Goal: Use online tool/utility: Utilize a website feature to perform a specific function

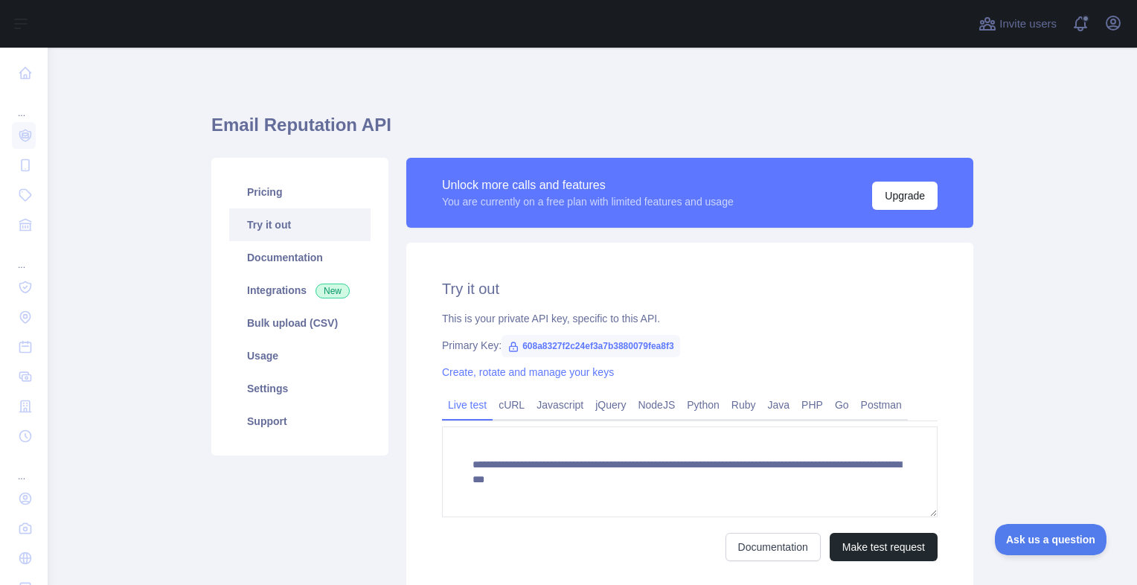
scroll to position [70, 0]
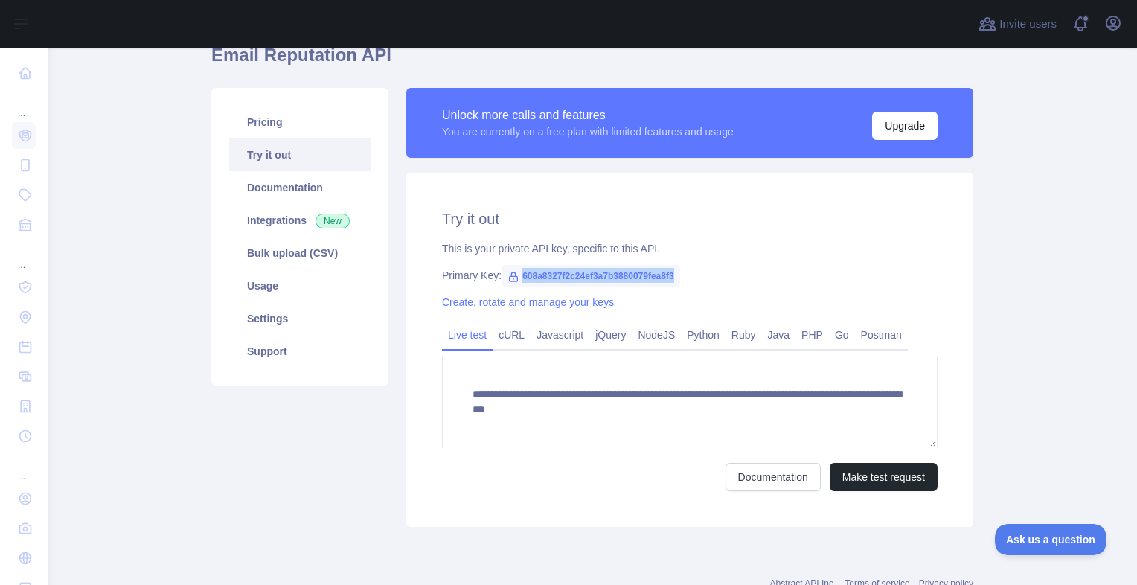
drag, startPoint x: 514, startPoint y: 271, endPoint x: 677, endPoint y: 274, distance: 163.0
click at [677, 274] on div "Primary Key: 608a8327f2c24ef3a7b3880079fea8f3" at bounding box center [690, 275] width 496 height 15
copy span "608a8327f2c24ef3a7b3880079fea8f3"
click at [513, 345] on link "cURL" at bounding box center [512, 335] width 38 height 24
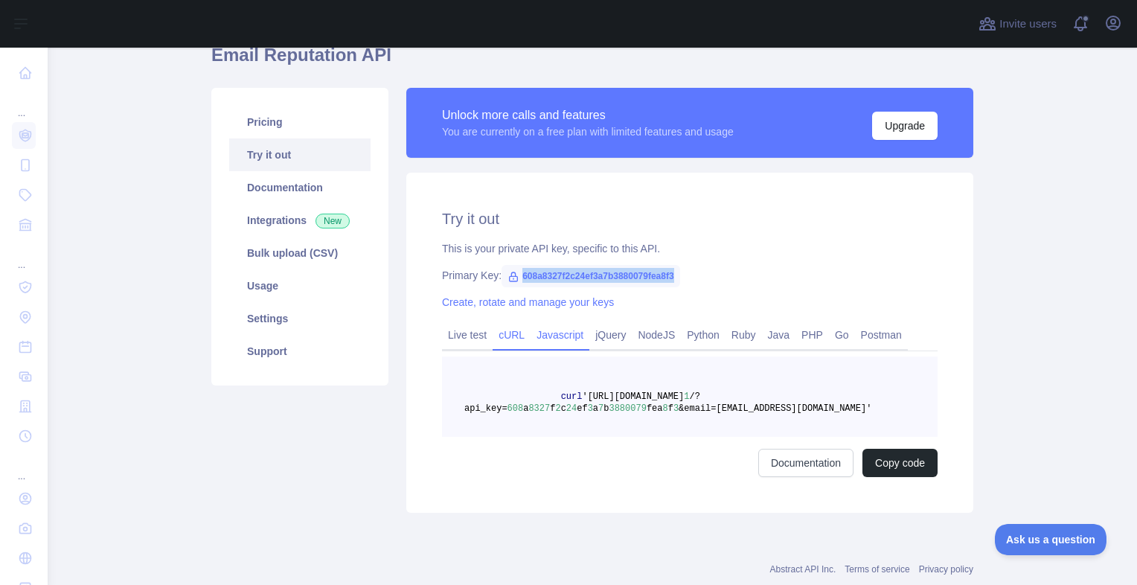
click at [551, 329] on link "Javascript" at bounding box center [560, 335] width 59 height 24
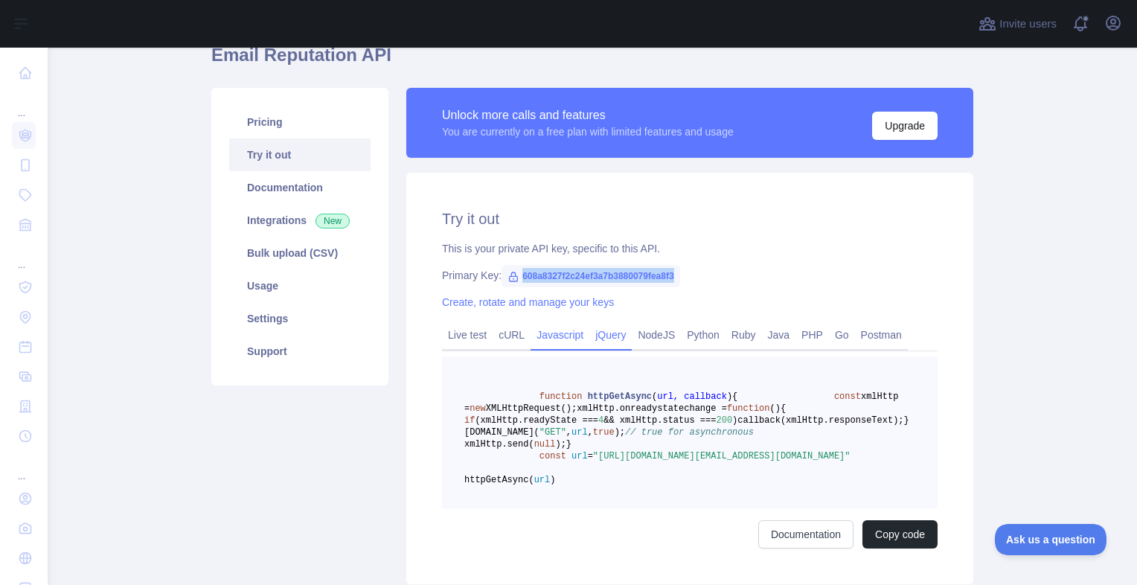
click at [595, 327] on link "jQuery" at bounding box center [610, 335] width 42 height 24
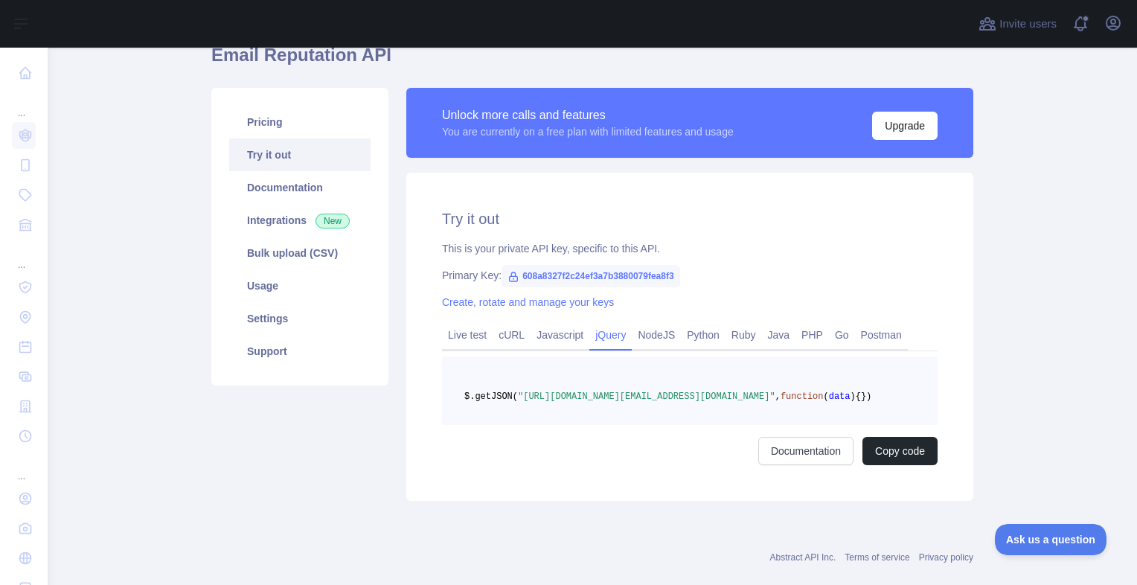
click at [537, 233] on div "Try it out This is your private API key, specific to this API. Primary Key: 608…" at bounding box center [689, 337] width 567 height 328
click at [295, 211] on link "Integrations New" at bounding box center [299, 220] width 141 height 33
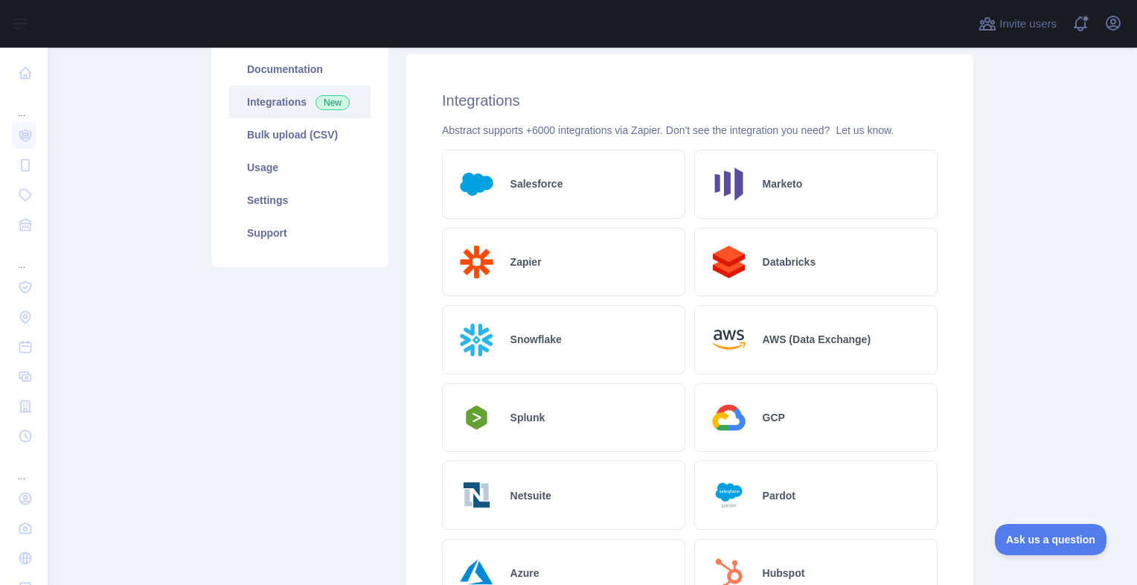
scroll to position [189, 0]
click at [339, 136] on link "Bulk upload (CSV)" at bounding box center [299, 134] width 141 height 33
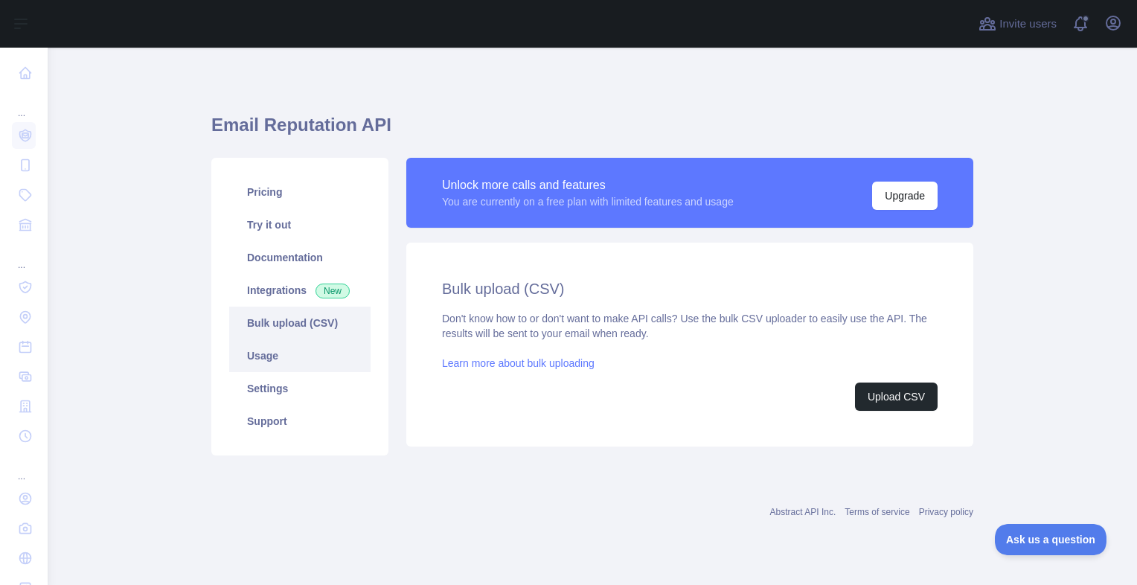
click at [313, 347] on link "Usage" at bounding box center [299, 355] width 141 height 33
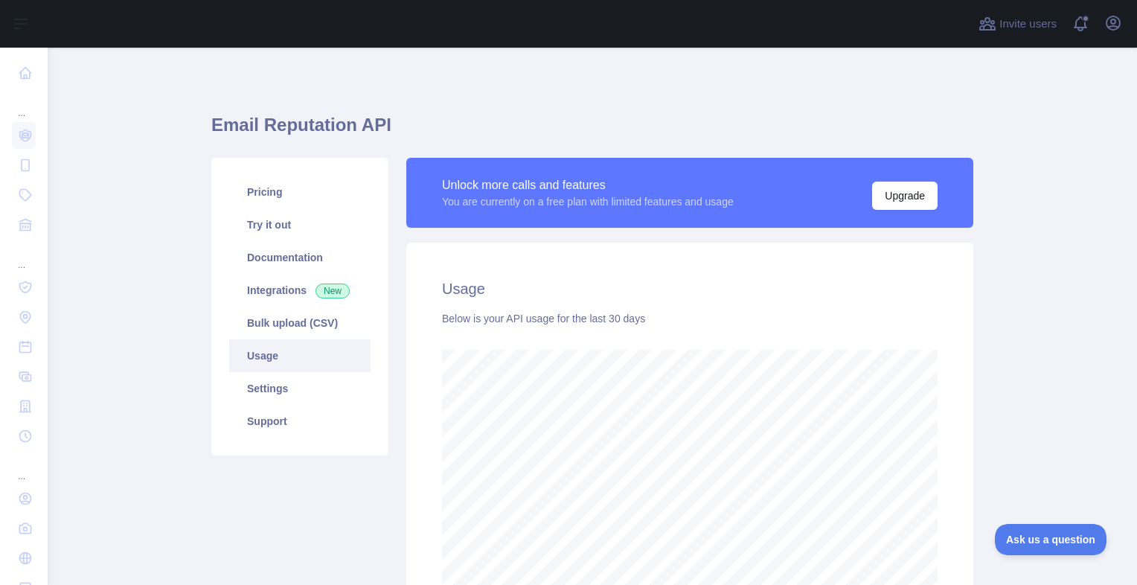
scroll to position [537, 1078]
click at [313, 384] on link "Settings" at bounding box center [299, 388] width 141 height 33
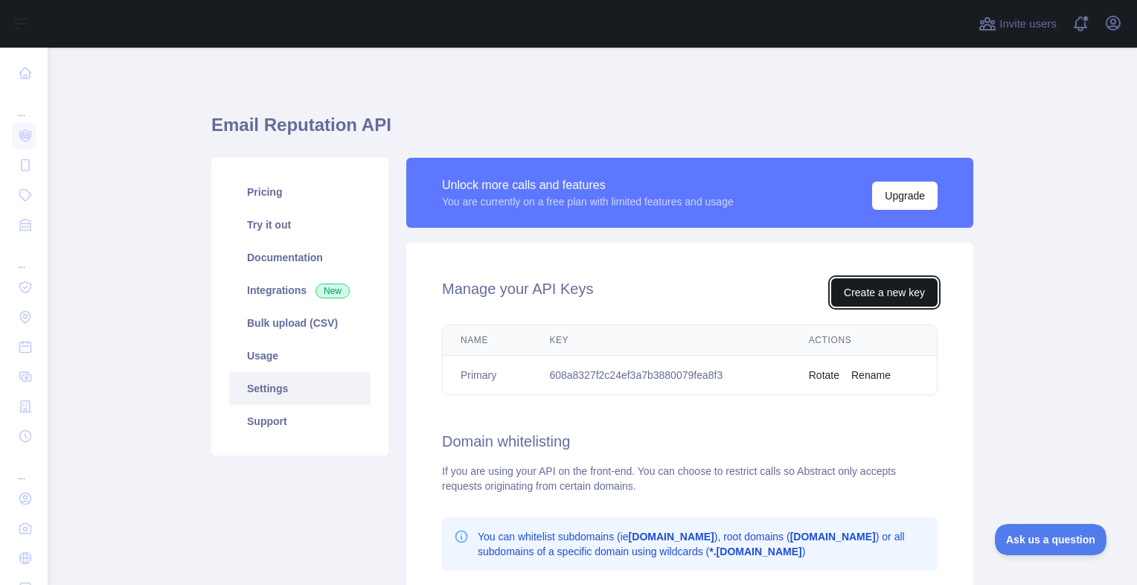
click at [876, 290] on button "Create a new key" at bounding box center [884, 292] width 106 height 28
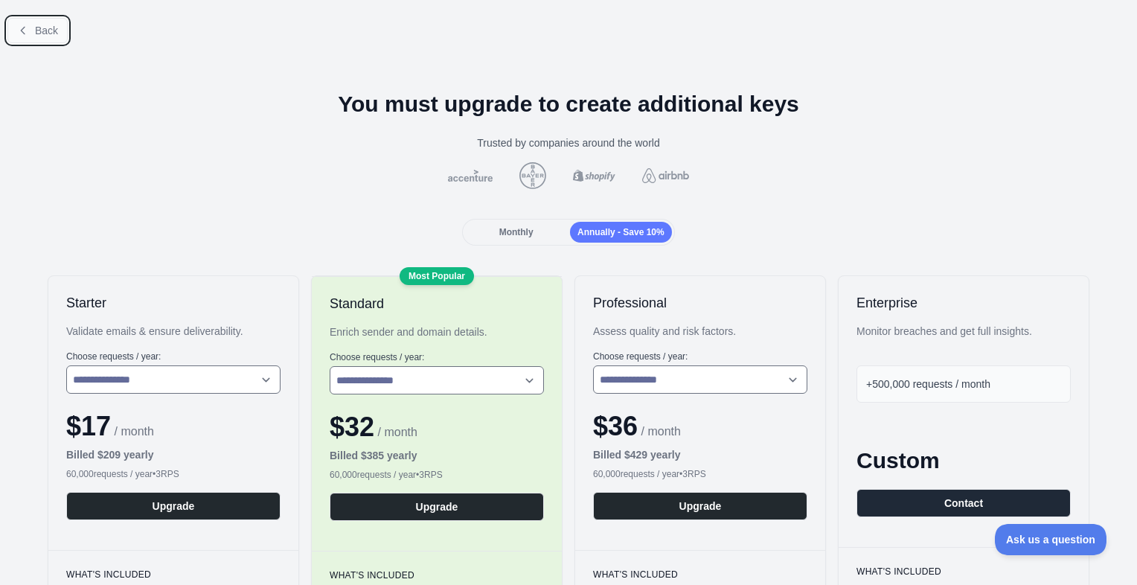
click at [23, 29] on icon at bounding box center [23, 31] width 12 height 12
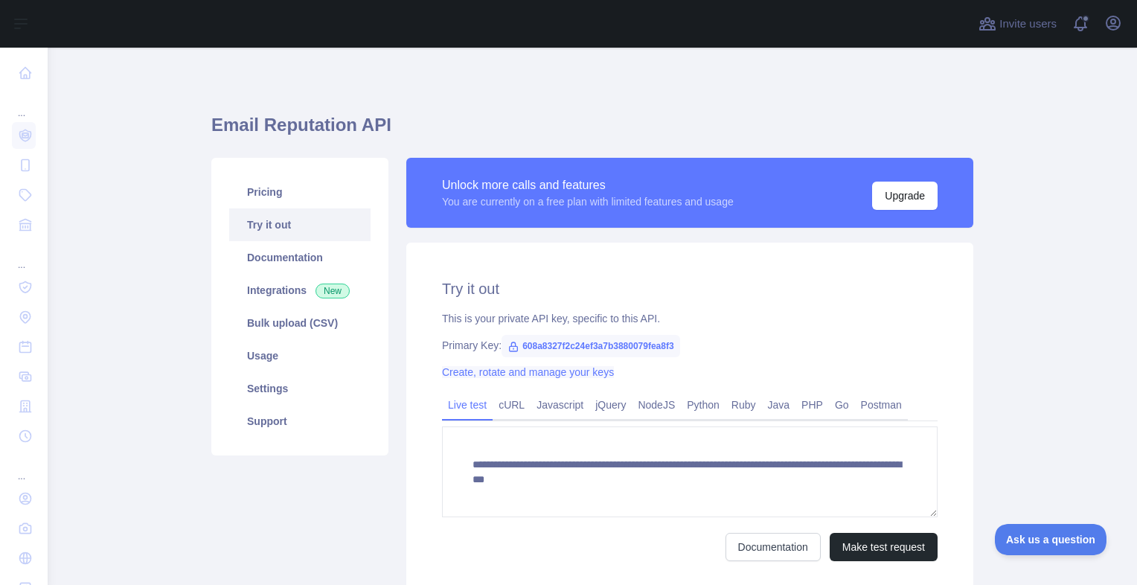
scroll to position [121, 0]
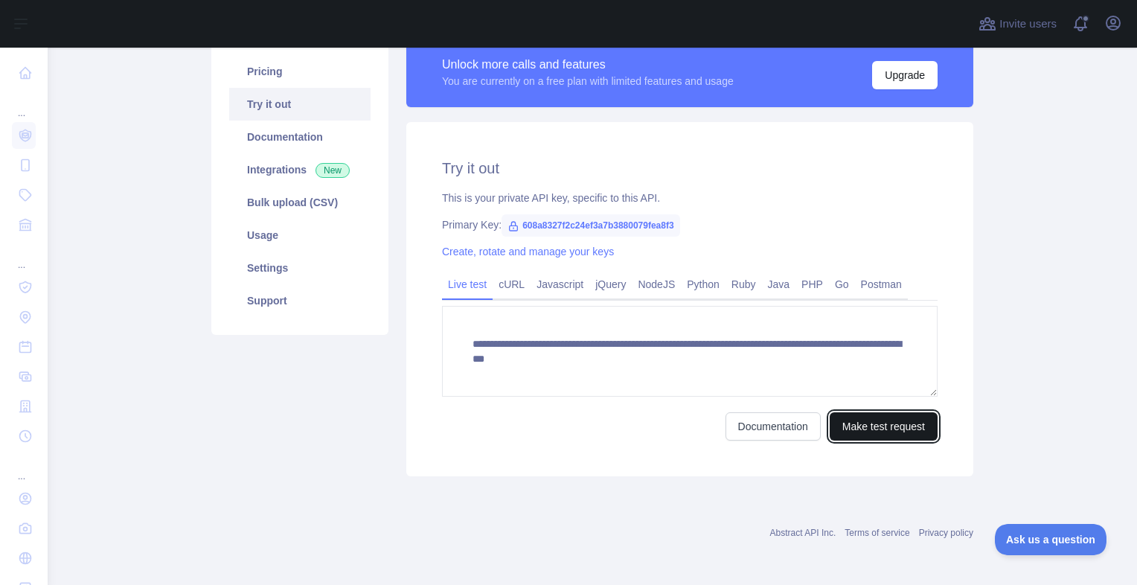
click at [832, 420] on button "Make test request" at bounding box center [884, 426] width 108 height 28
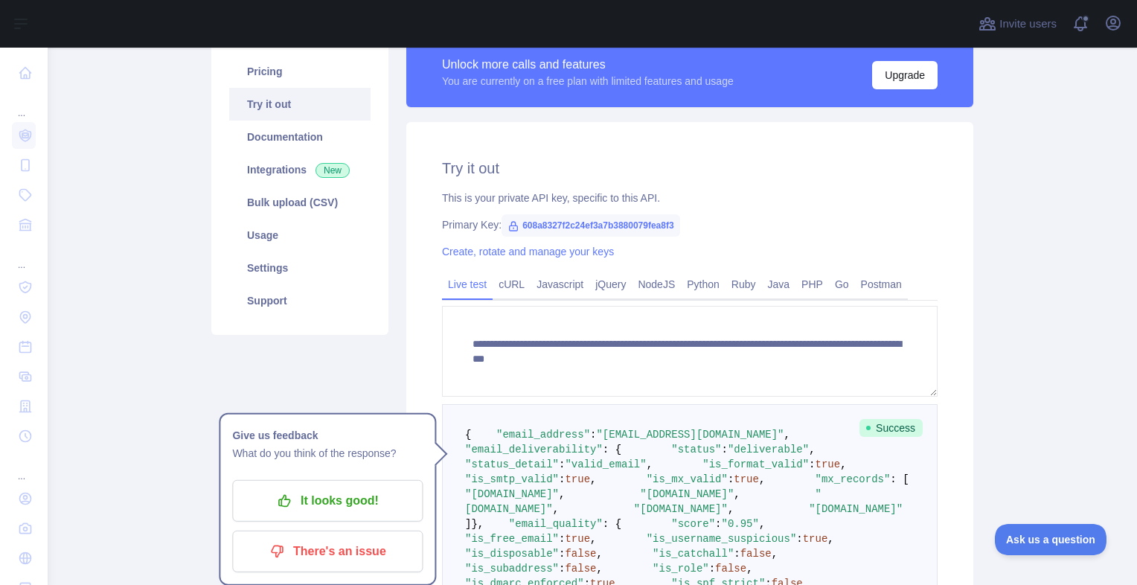
scroll to position [119, 0]
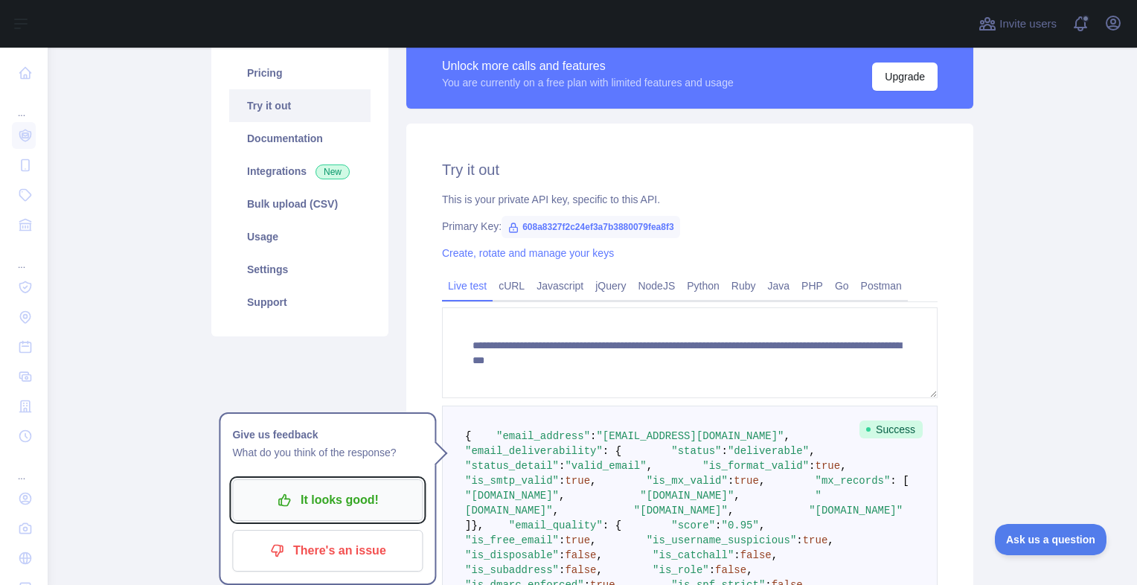
click at [400, 496] on button "It looks good!" at bounding box center [327, 500] width 191 height 42
